Goal: Task Accomplishment & Management: Use online tool/utility

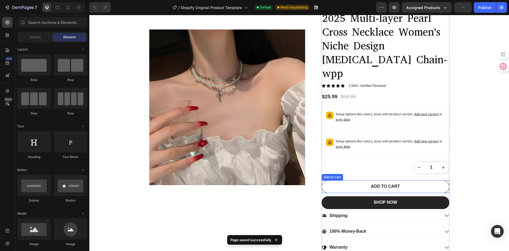
scroll to position [53, 0]
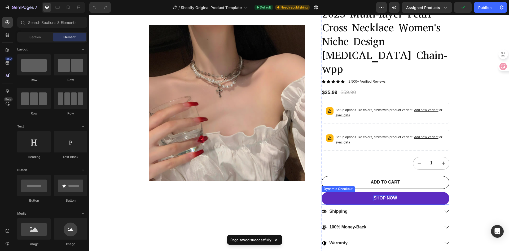
click at [393, 195] on div "SHOP NOW" at bounding box center [386, 198] width 24 height 6
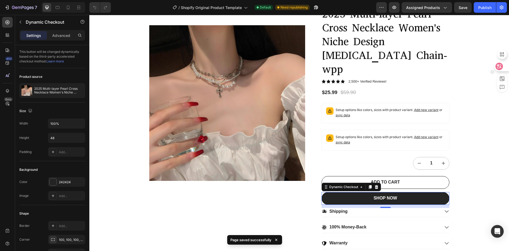
click at [500, 67] on icon at bounding box center [499, 66] width 5 height 5
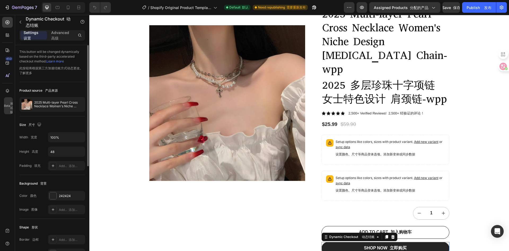
click at [60, 60] on link "Learn more" at bounding box center [55, 61] width 18 height 4
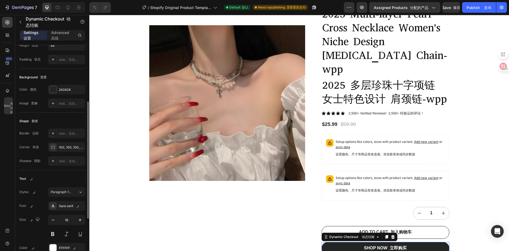
scroll to position [195, 0]
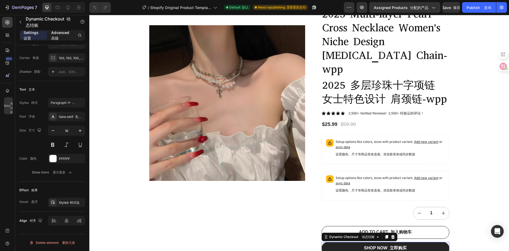
click at [57, 38] on font "高级" at bounding box center [54, 38] width 7 height 5
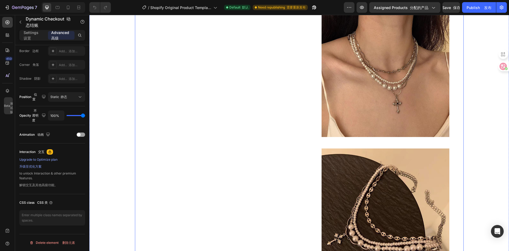
scroll to position [962, 0]
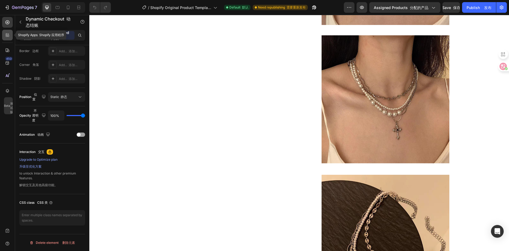
click at [8, 35] on icon at bounding box center [9, 34] width 2 height 2
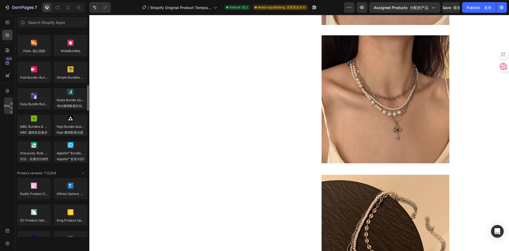
scroll to position [504, 0]
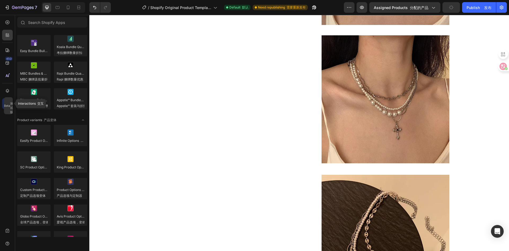
click at [8, 100] on div "Beta 测试版" at bounding box center [8, 105] width 9 height 17
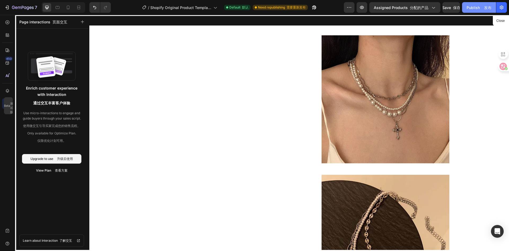
click at [475, 6] on div "Publish 发布" at bounding box center [479, 8] width 25 height 6
click at [400, 4] on button "Assigned Products 分配的产品" at bounding box center [405, 7] width 71 height 11
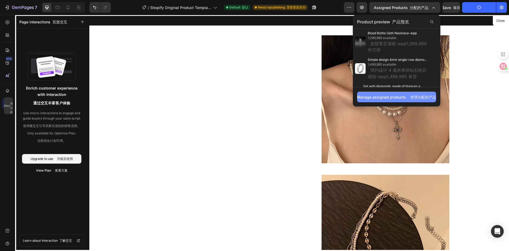
click at [405, 96] on div "Manage assigned products 管理分配的产品" at bounding box center [396, 97] width 79 height 6
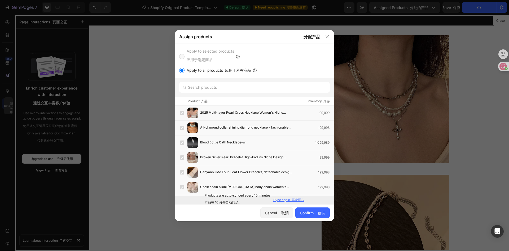
click at [298, 200] on font "再次同步" at bounding box center [298, 200] width 13 height 4
click at [314, 211] on div "Confirm 确认" at bounding box center [312, 213] width 25 height 6
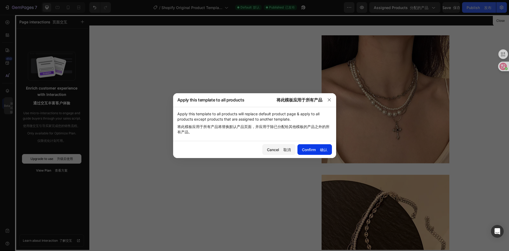
click at [316, 144] on button "Confirm 确认" at bounding box center [315, 149] width 34 height 11
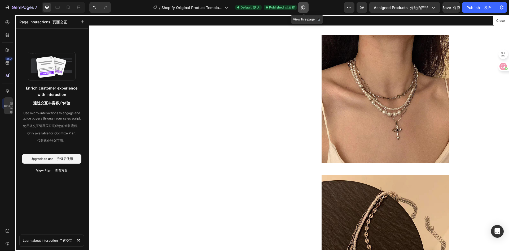
click at [304, 7] on icon "button" at bounding box center [303, 7] width 5 height 5
